Goal: Information Seeking & Learning: Check status

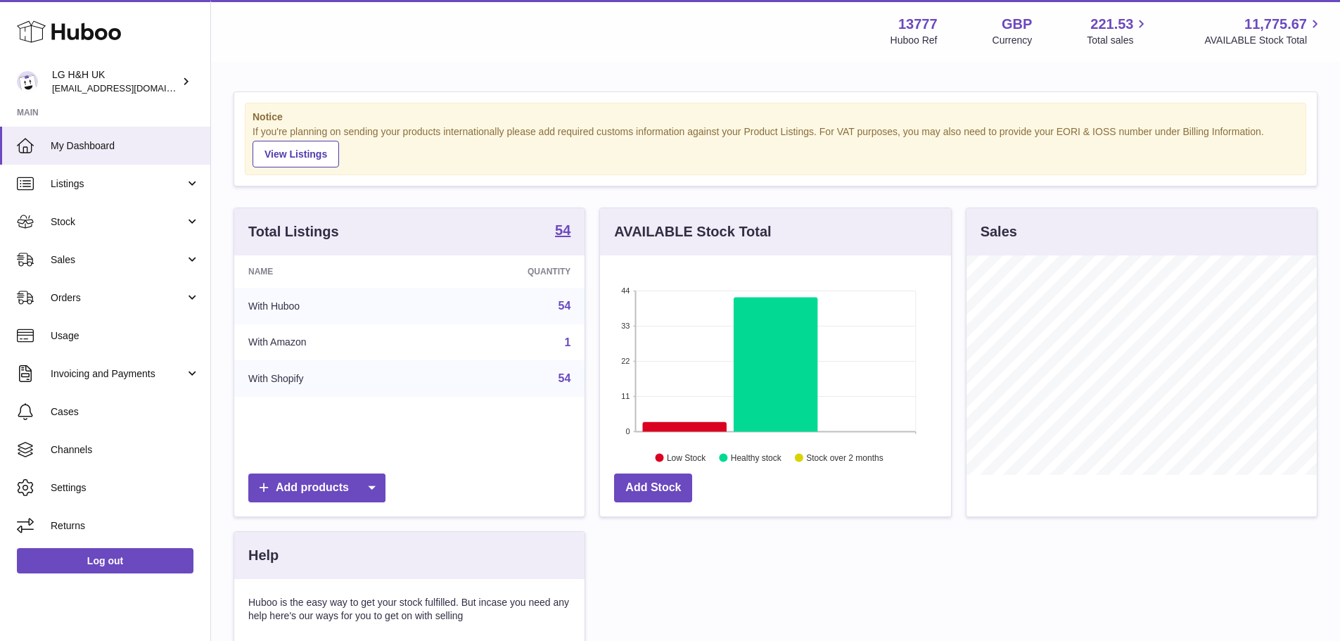
scroll to position [220, 351]
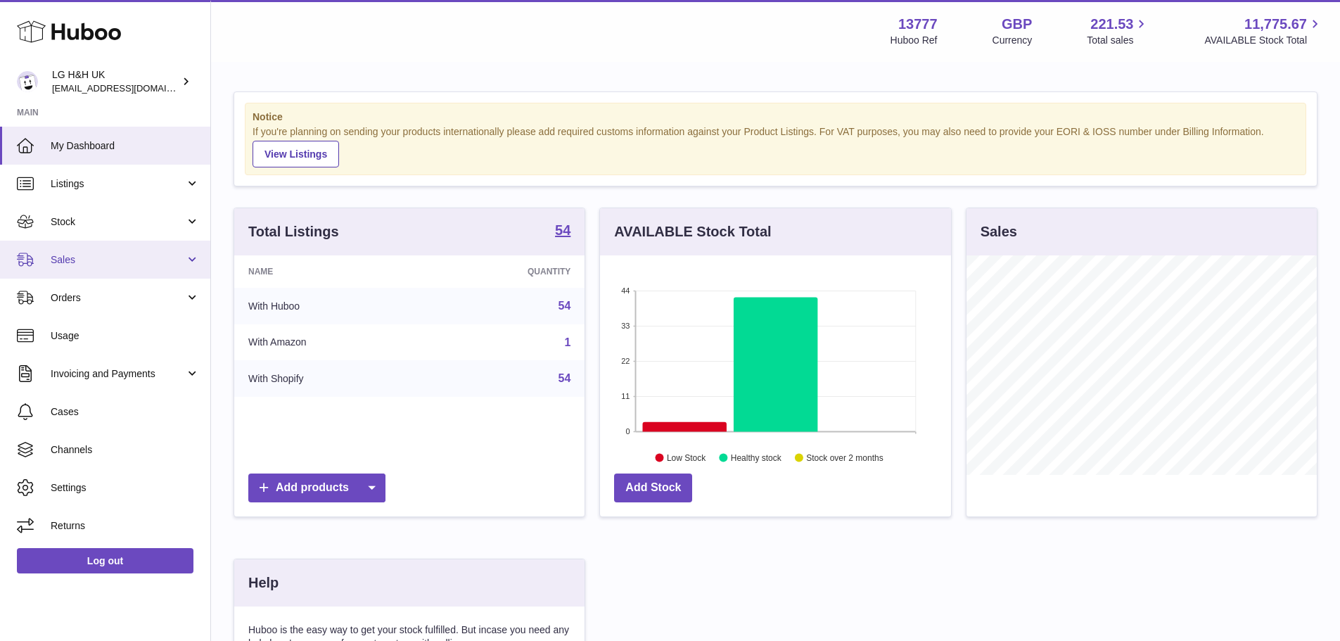
click at [107, 265] on span "Sales" at bounding box center [118, 259] width 134 height 13
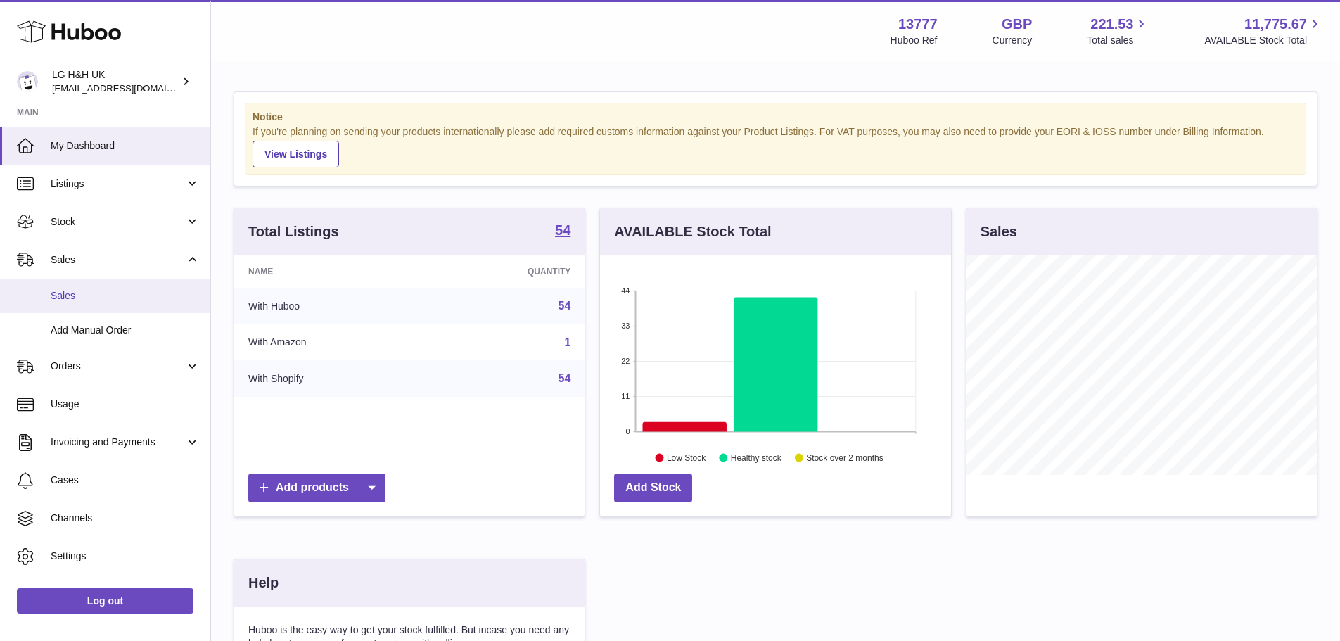
click at [86, 289] on span "Sales" at bounding box center [125, 295] width 149 height 13
